Goal: Book appointment/travel/reservation

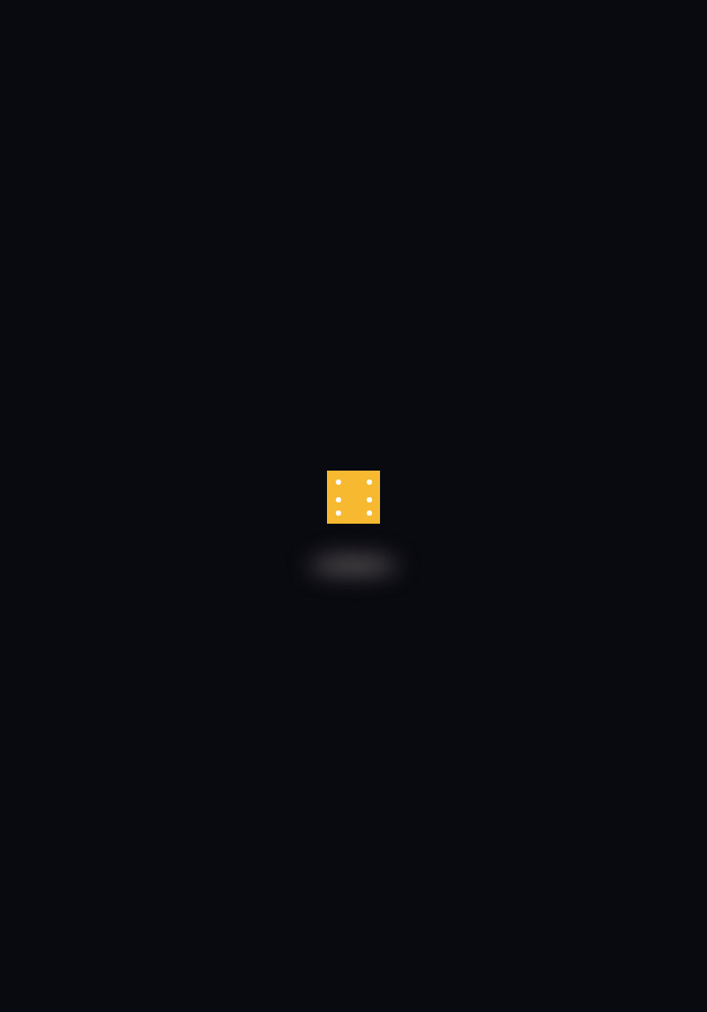
click at [519, 876] on div at bounding box center [353, 506] width 707 height 1012
click at [583, 853] on div at bounding box center [353, 506] width 707 height 1012
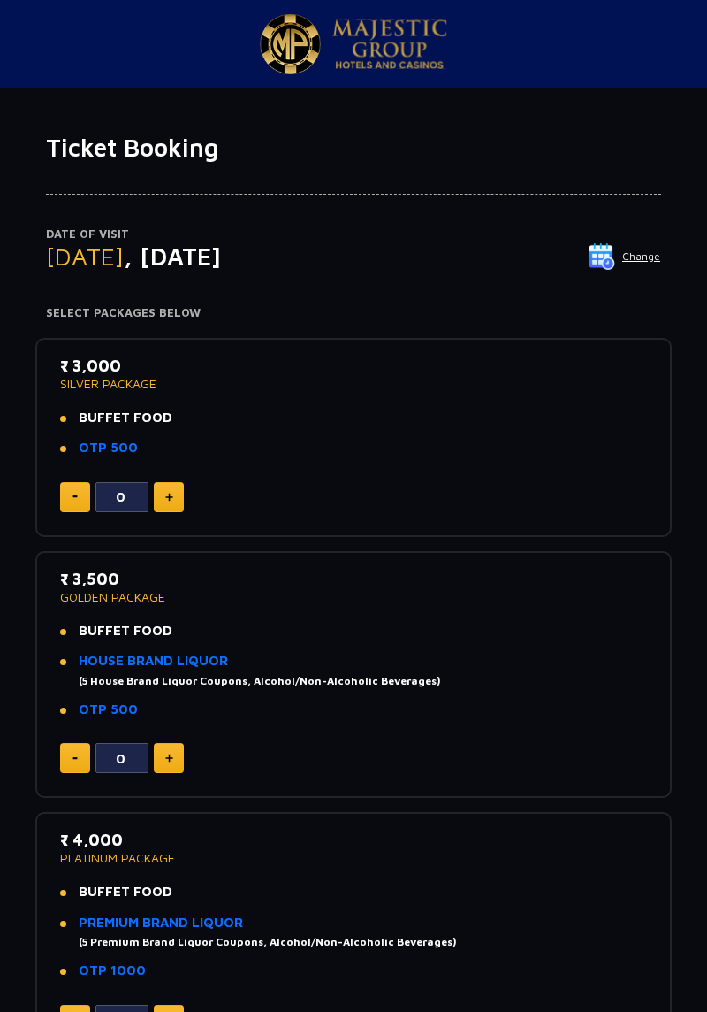
click at [27, 57] on nav "+ 91 1800 1200 444 GET IN TOUCH" at bounding box center [353, 44] width 707 height 88
click at [637, 260] on button "Change" at bounding box center [624, 256] width 73 height 28
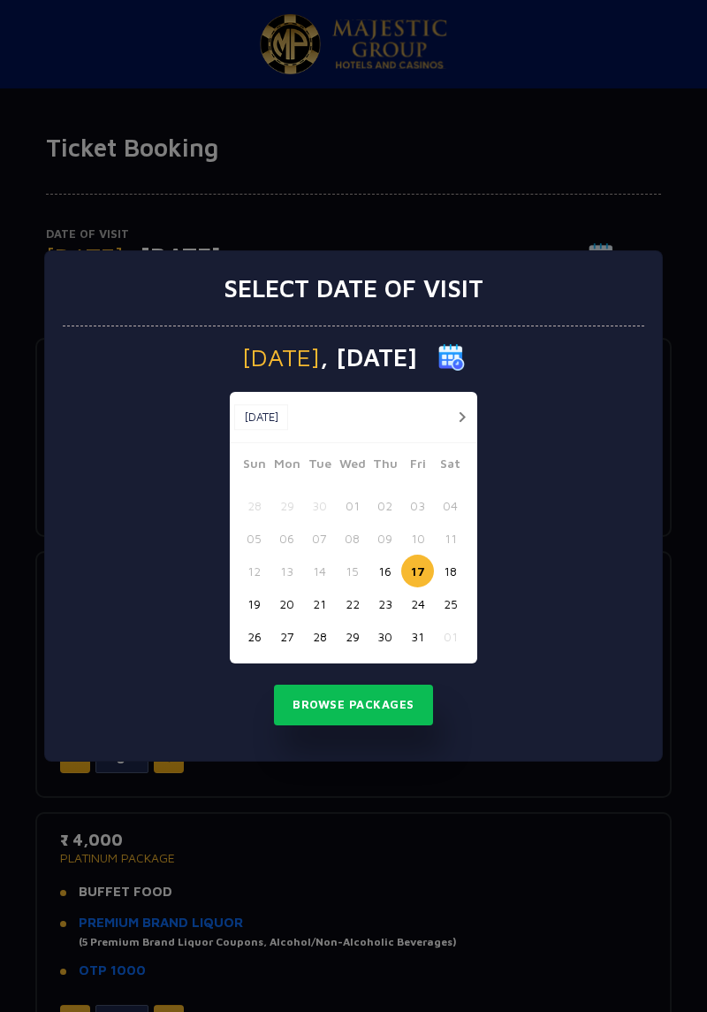
click at [377, 567] on button "16" at bounding box center [385, 570] width 33 height 33
click at [568, 156] on div "Select date of visit [DATE] [DATE] [DATE] Sun Mon Tue Wed Thu Fri Sat 28 29 30 …" at bounding box center [353, 506] width 707 height 1012
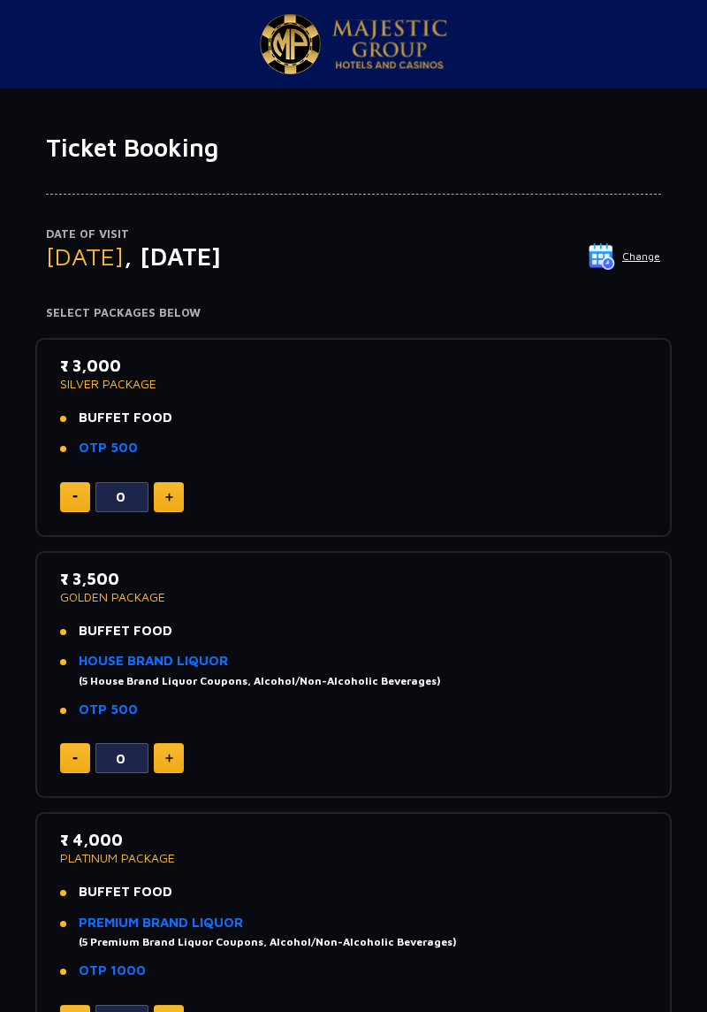
click at [624, 241] on p "Date of Visit" at bounding box center [353, 235] width 615 height 18
click at [615, 255] on img at bounding box center [602, 256] width 27 height 27
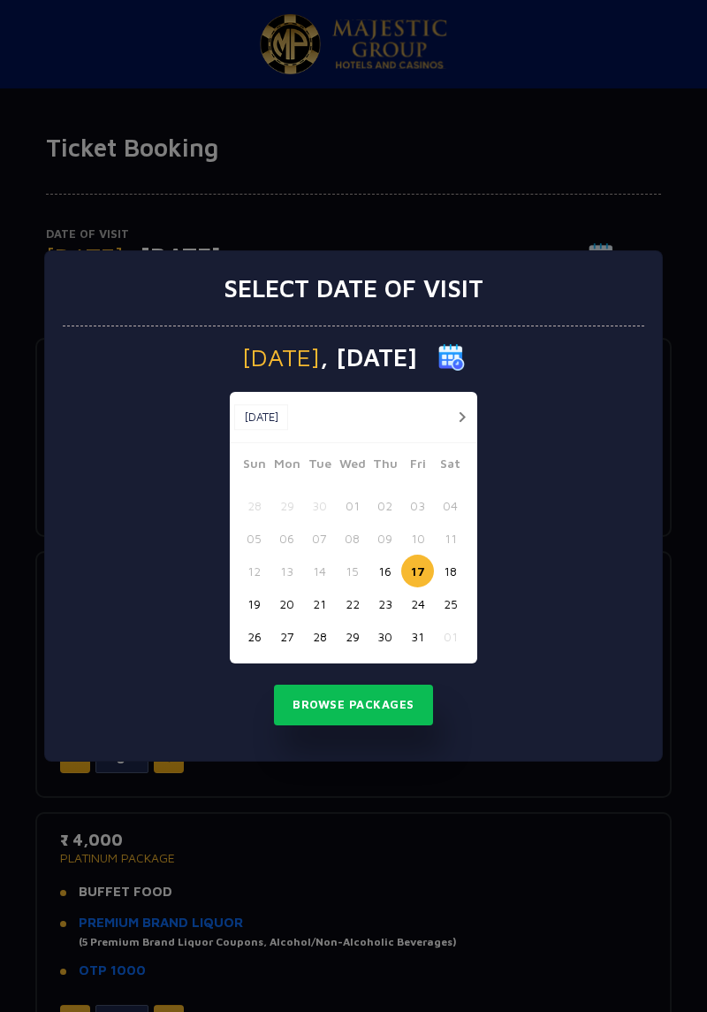
click at [386, 567] on button "16" at bounding box center [385, 570] width 33 height 33
click at [369, 701] on button "Browse Packages" at bounding box center [353, 704] width 159 height 41
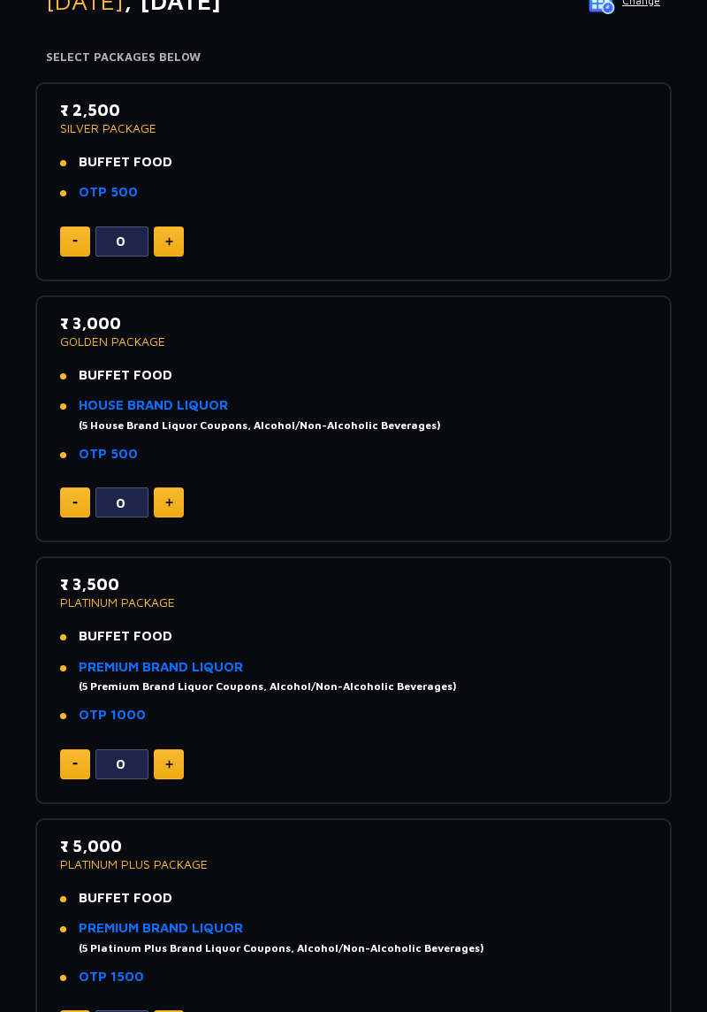
scroll to position [255, 0]
click at [170, 241] on img at bounding box center [169, 242] width 8 height 9
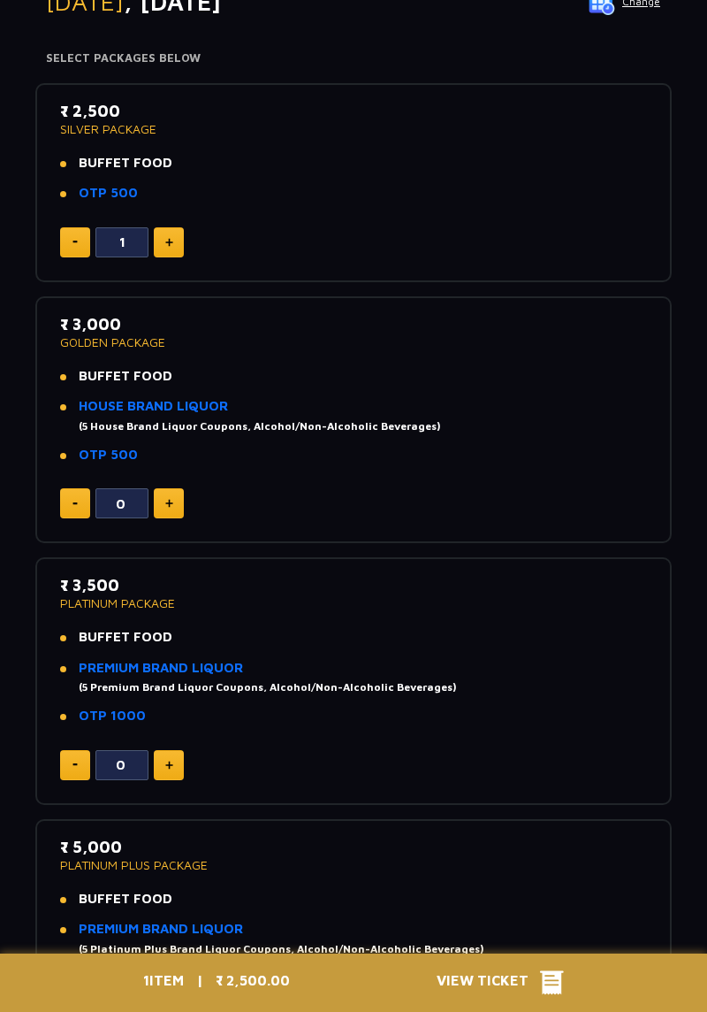
click at [169, 242] on img at bounding box center [169, 242] width 8 height 9
click at [168, 241] on img at bounding box center [169, 242] width 8 height 9
click at [172, 238] on img at bounding box center [169, 242] width 8 height 9
click at [557, 989] on icon at bounding box center [552, 983] width 24 height 24
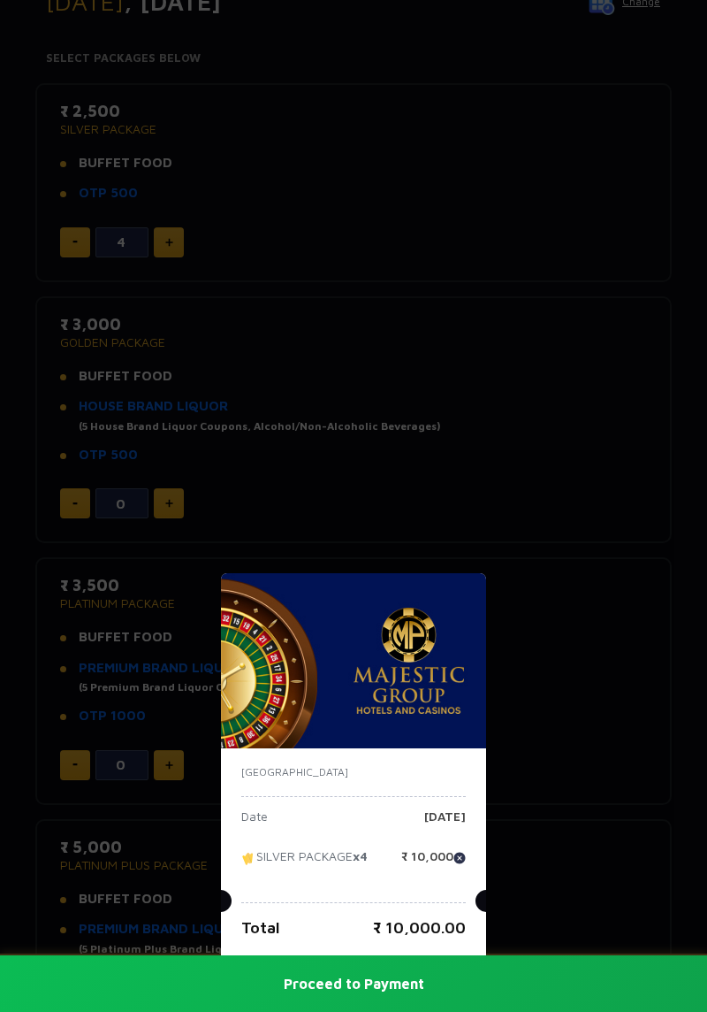
scroll to position [246, 0]
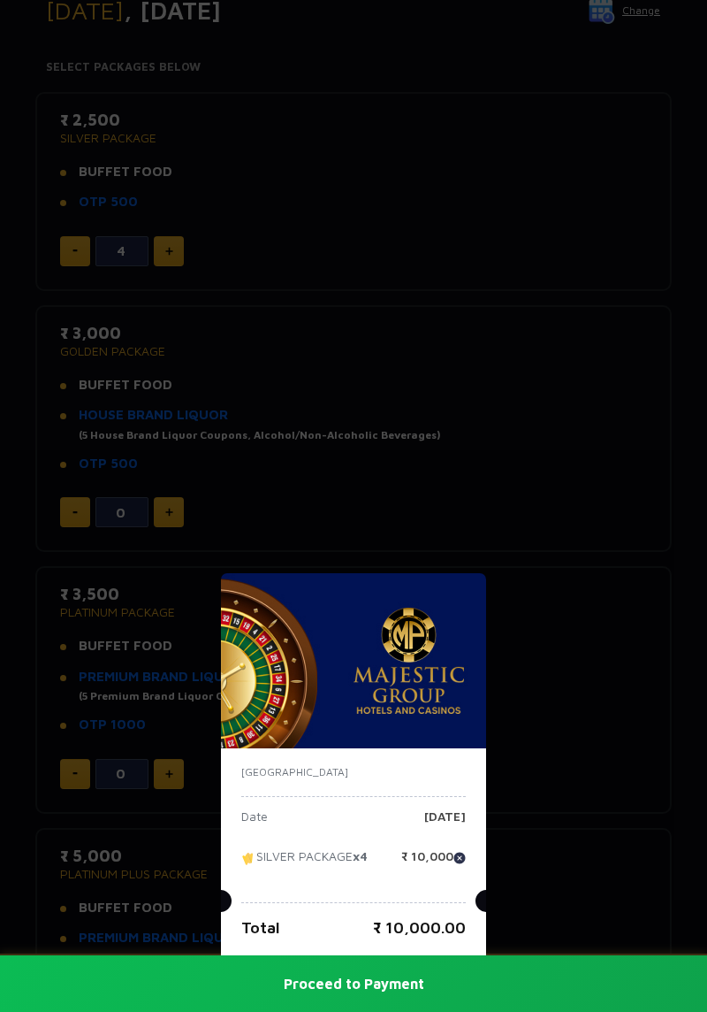
click at [454, 858] on img at bounding box center [460, 858] width 12 height 12
type input "0"
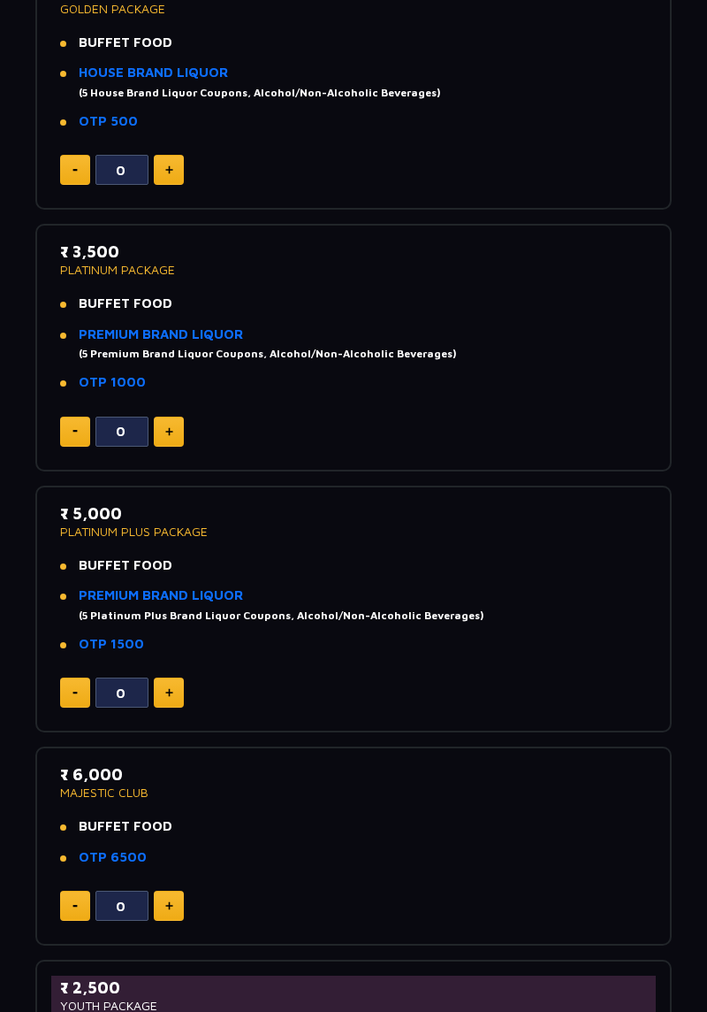
scroll to position [592, 0]
